Goal: Task Accomplishment & Management: Manage account settings

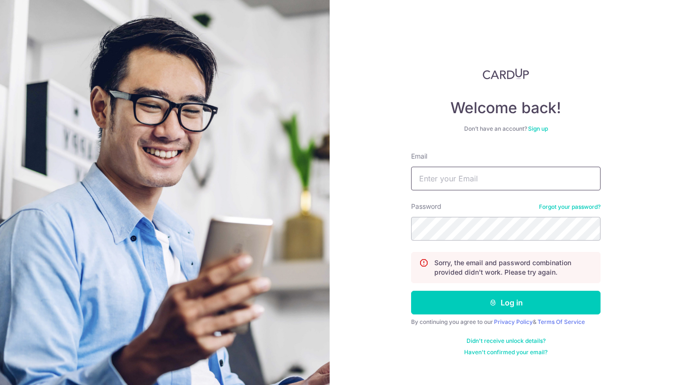
click at [475, 171] on input "Email" at bounding box center [505, 179] width 189 height 24
click at [0, 385] on com-1password-button at bounding box center [0, 385] width 0 height 0
click at [632, 136] on div "Welcome back! Don’t have an account? Sign up Email Password Forgot your passwor…" at bounding box center [506, 192] width 352 height 385
click at [515, 187] on input "Email" at bounding box center [505, 179] width 189 height 24
click at [0, 385] on com-1password-button at bounding box center [0, 385] width 0 height 0
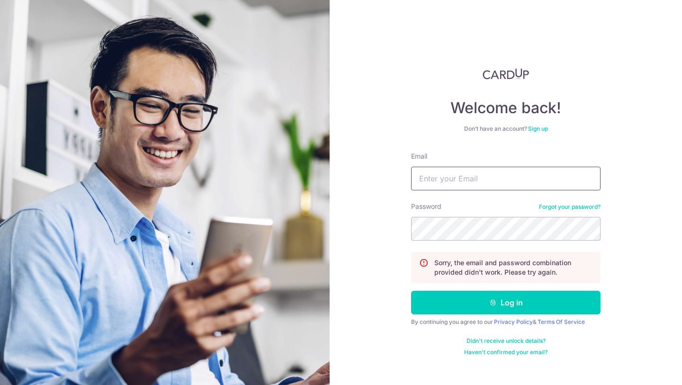
paste input "[EMAIL_ADDRESS][DOMAIN_NAME]"
type input "[EMAIL_ADDRESS][DOMAIN_NAME]"
click at [411, 291] on button "Log in" at bounding box center [505, 303] width 189 height 24
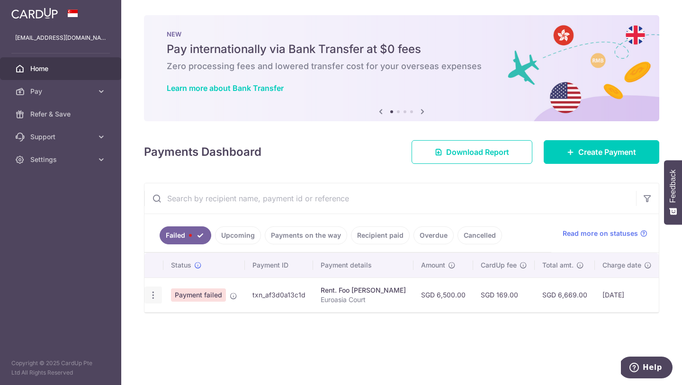
click at [152, 297] on icon "button" at bounding box center [153, 295] width 10 height 10
click at [169, 320] on link "Update payment" at bounding box center [194, 321] width 99 height 23
radio input "true"
type input "6,500.00"
type input "Euroasia Court"
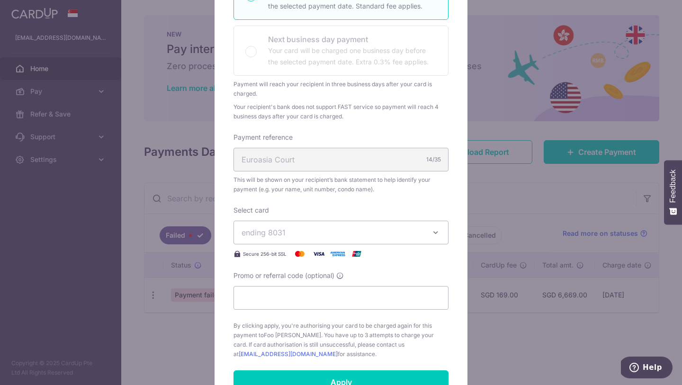
scroll to position [274, 0]
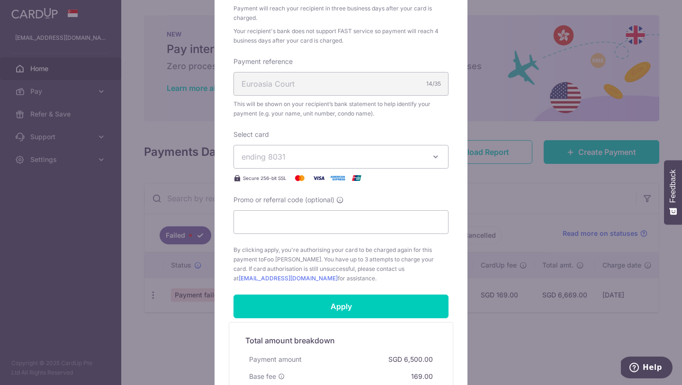
click at [337, 149] on button "ending 8031" at bounding box center [341, 157] width 215 height 24
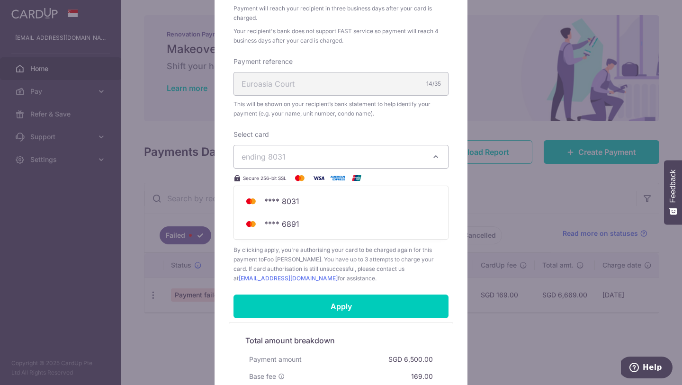
click at [337, 149] on button "ending 8031" at bounding box center [341, 157] width 215 height 24
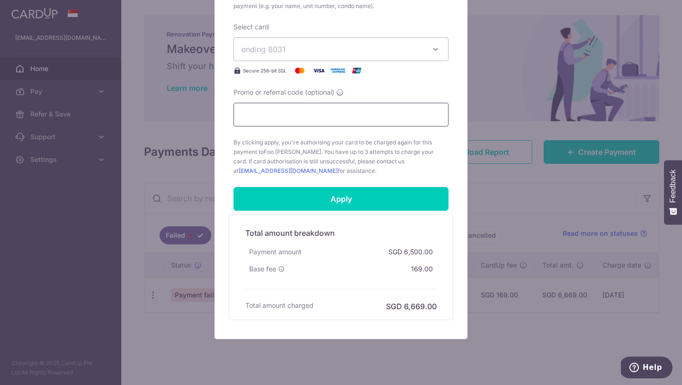
scroll to position [405, 0]
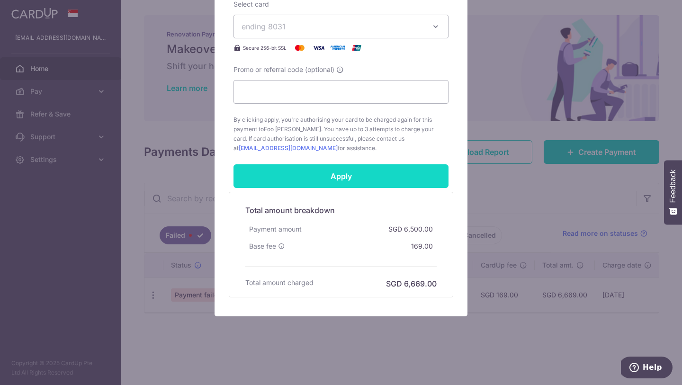
click at [349, 179] on input "Apply" at bounding box center [341, 176] width 215 height 24
